Goal: Task Accomplishment & Management: Use online tool/utility

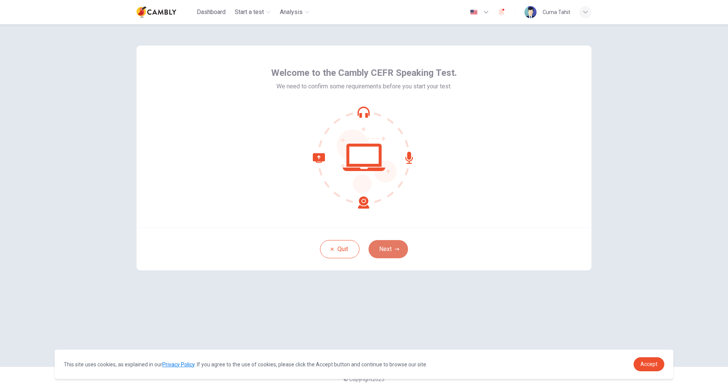
click at [377, 255] on button "Next" at bounding box center [387, 249] width 39 height 18
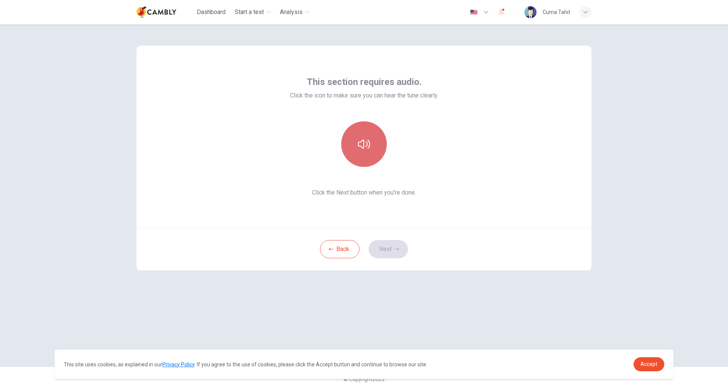
click at [360, 163] on button "button" at bounding box center [363, 143] width 45 height 45
click at [386, 252] on button "Next" at bounding box center [387, 249] width 39 height 18
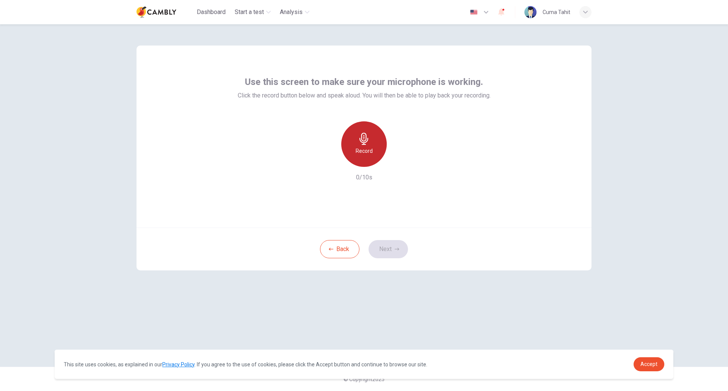
click at [371, 146] on div "Record" at bounding box center [363, 143] width 45 height 45
click at [367, 142] on icon "button" at bounding box center [364, 139] width 12 height 12
click at [391, 257] on button "Next" at bounding box center [387, 249] width 39 height 18
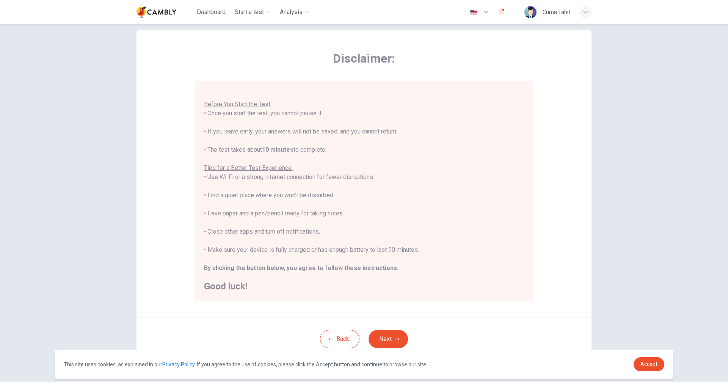
scroll to position [31, 0]
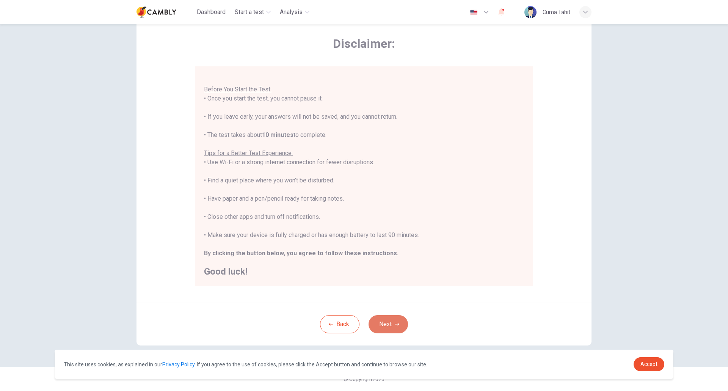
click at [391, 316] on button "Next" at bounding box center [387, 324] width 39 height 18
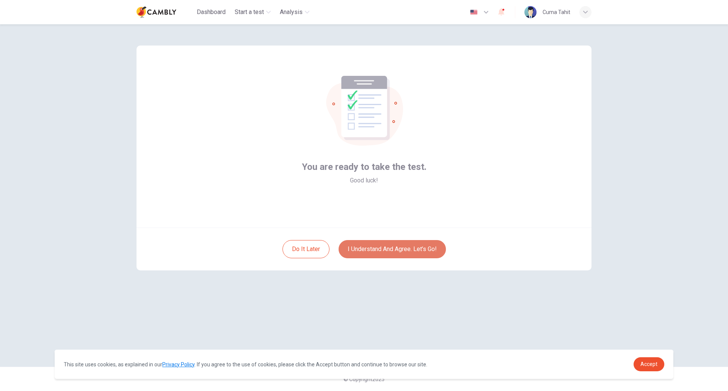
click at [405, 249] on button "I understand and agree. Let’s go!" at bounding box center [392, 249] width 107 height 18
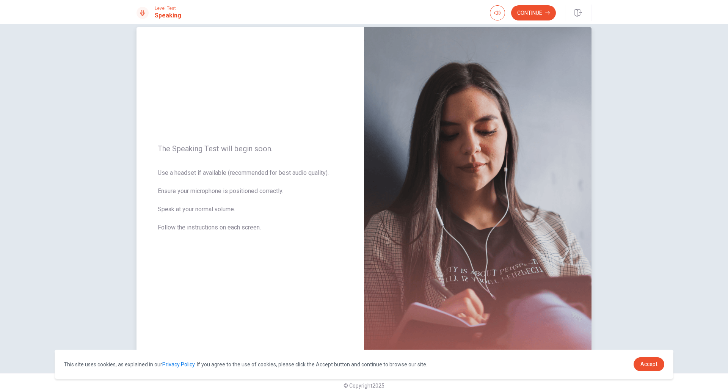
scroll to position [19, 0]
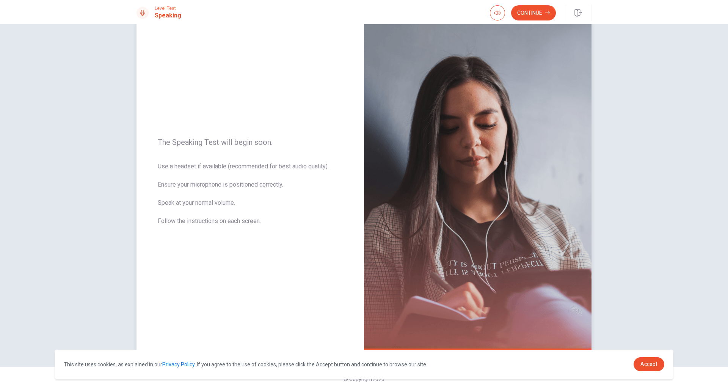
drag, startPoint x: 189, startPoint y: 197, endPoint x: 213, endPoint y: 199, distance: 24.7
click at [213, 199] on span "Use a headset if available (recommended for best audio quality). Ensure your mi…" at bounding box center [250, 198] width 185 height 73
drag, startPoint x: 179, startPoint y: 215, endPoint x: 258, endPoint y: 218, distance: 78.9
click at [258, 218] on span "Use a headset if available (recommended for best audio quality). Ensure your mi…" at bounding box center [250, 198] width 185 height 73
drag, startPoint x: 186, startPoint y: 164, endPoint x: 285, endPoint y: 165, distance: 99.7
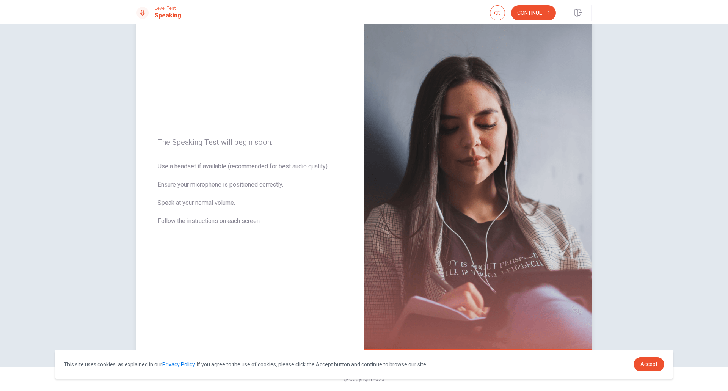
click at [285, 165] on span "Use a headset if available (recommended for best audio quality). Ensure your mi…" at bounding box center [250, 198] width 185 height 73
drag, startPoint x: 169, startPoint y: 187, endPoint x: 240, endPoint y: 178, distance: 71.9
click at [240, 178] on span "Use a headset if available (recommended for best audio quality). Ensure your mi…" at bounding box center [250, 198] width 185 height 73
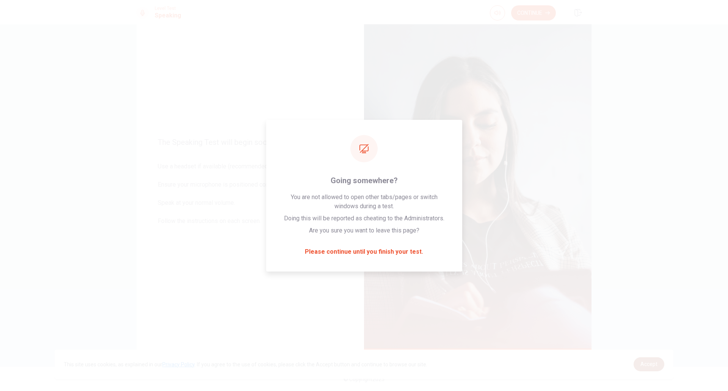
click at [652, 368] on link "Accept" at bounding box center [648, 364] width 31 height 14
click at [647, 363] on span "Accept" at bounding box center [648, 364] width 17 height 6
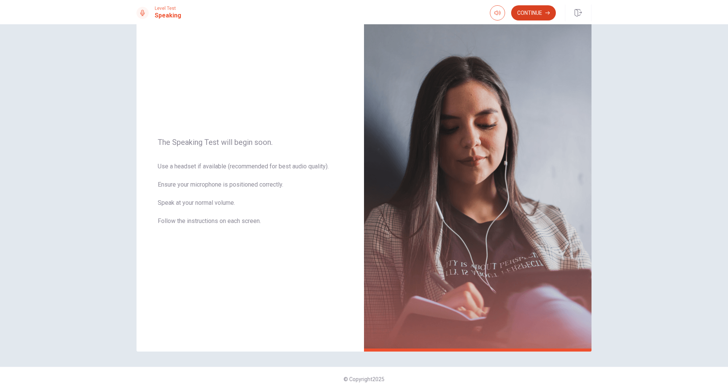
click at [521, 5] on div "Level Test Speaking Continue" at bounding box center [364, 12] width 728 height 24
click at [525, 9] on button "Continue" at bounding box center [533, 12] width 45 height 15
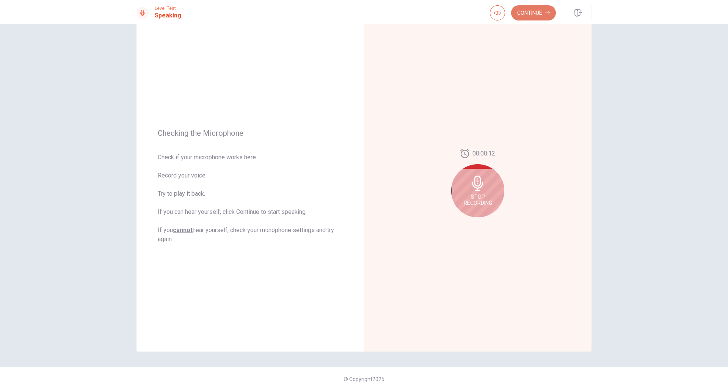
click at [542, 12] on button "Continue" at bounding box center [533, 12] width 45 height 15
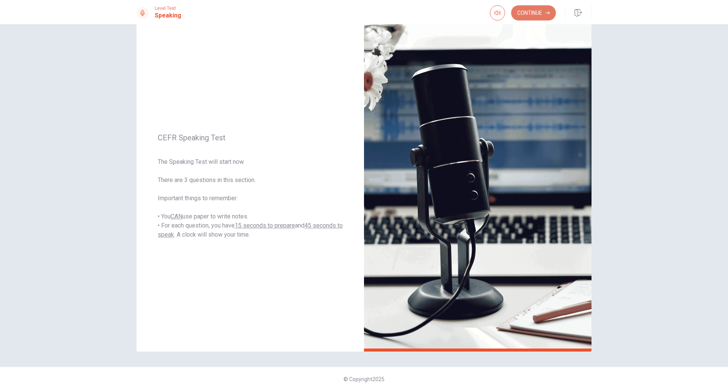
click at [525, 14] on button "Continue" at bounding box center [533, 12] width 45 height 15
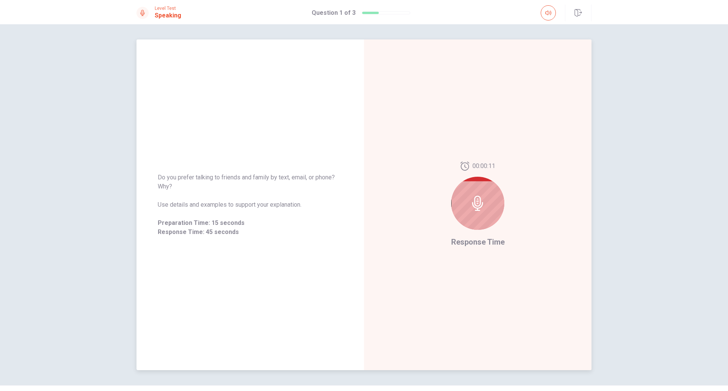
click at [473, 196] on icon at bounding box center [477, 203] width 15 height 15
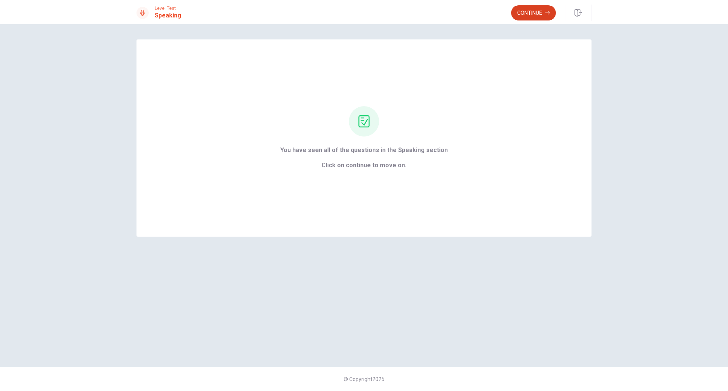
click at [518, 13] on button "Continue" at bounding box center [533, 12] width 45 height 15
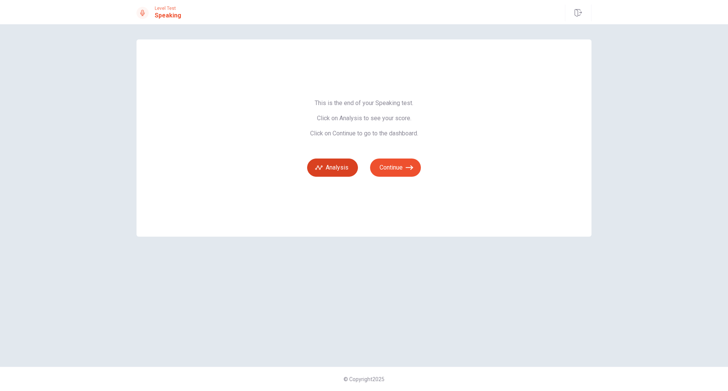
click at [332, 174] on button "Analysis" at bounding box center [332, 167] width 51 height 18
